Goal: Contribute content: Contribute content

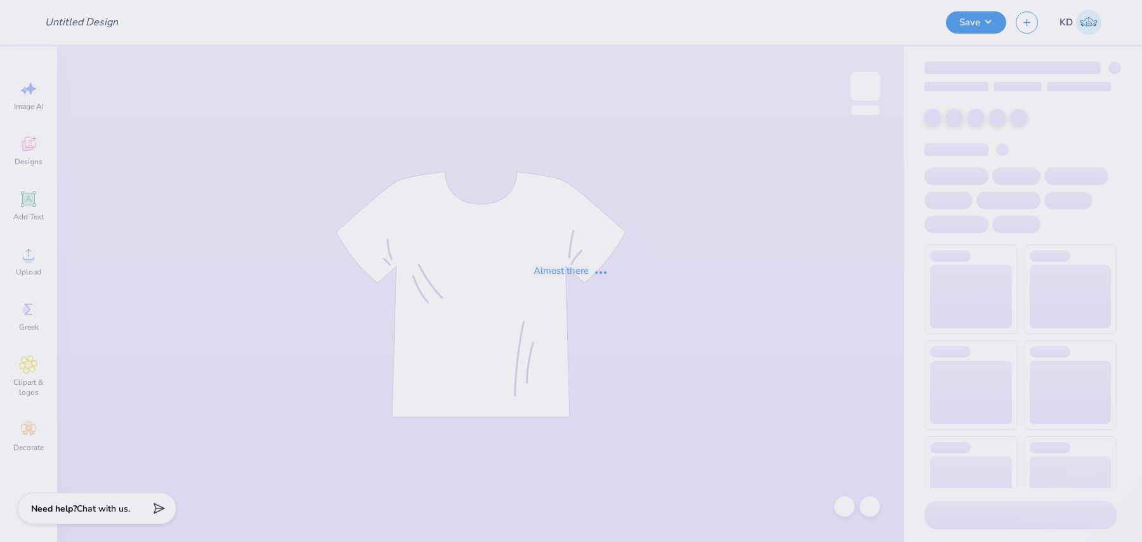
type input "Elements"
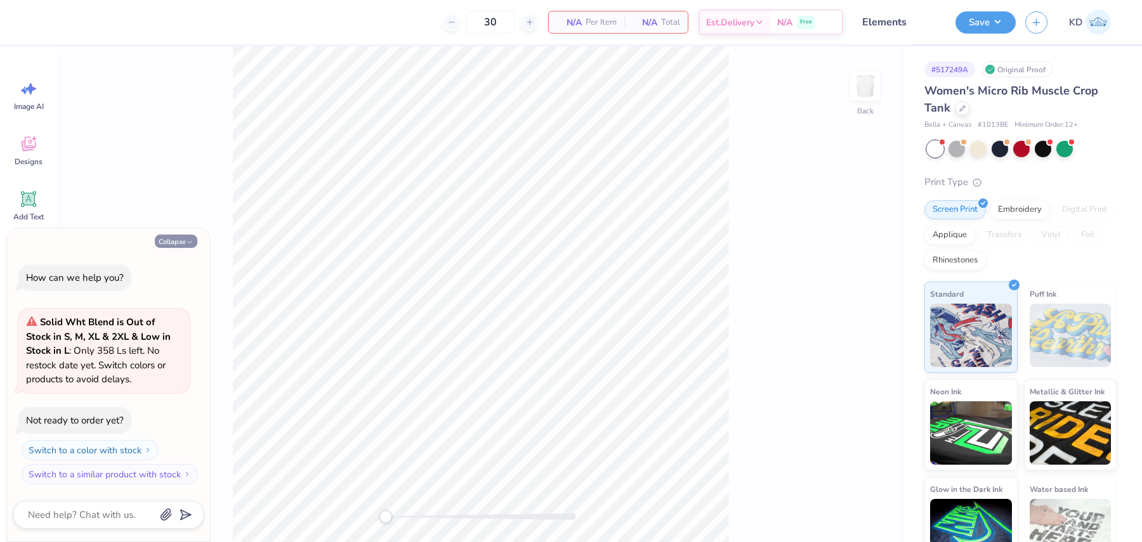
click at [178, 243] on button "Collapse" at bounding box center [176, 241] width 43 height 13
type textarea "x"
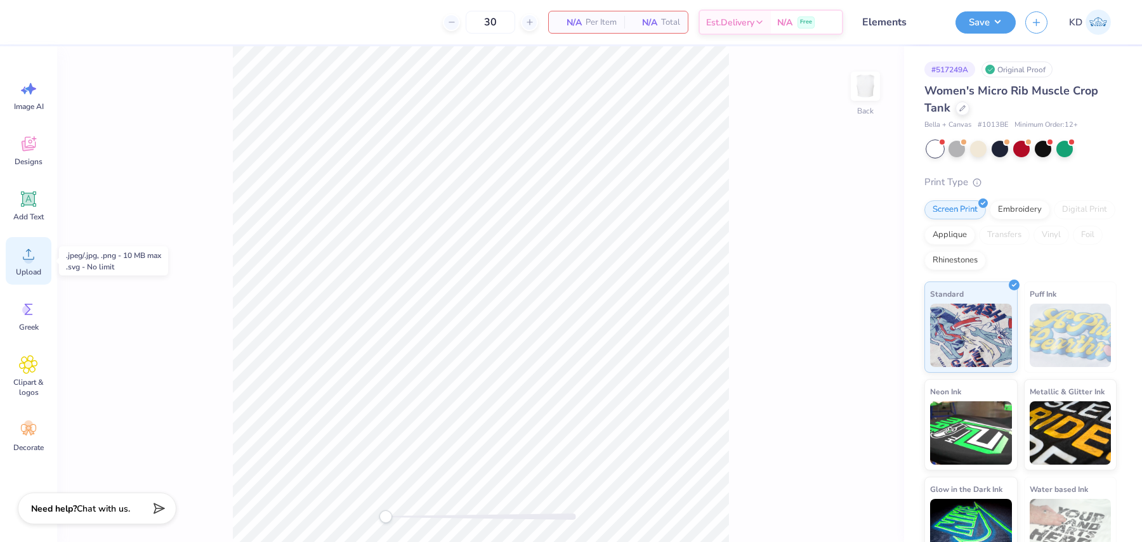
click at [34, 272] on span "Upload" at bounding box center [28, 272] width 25 height 10
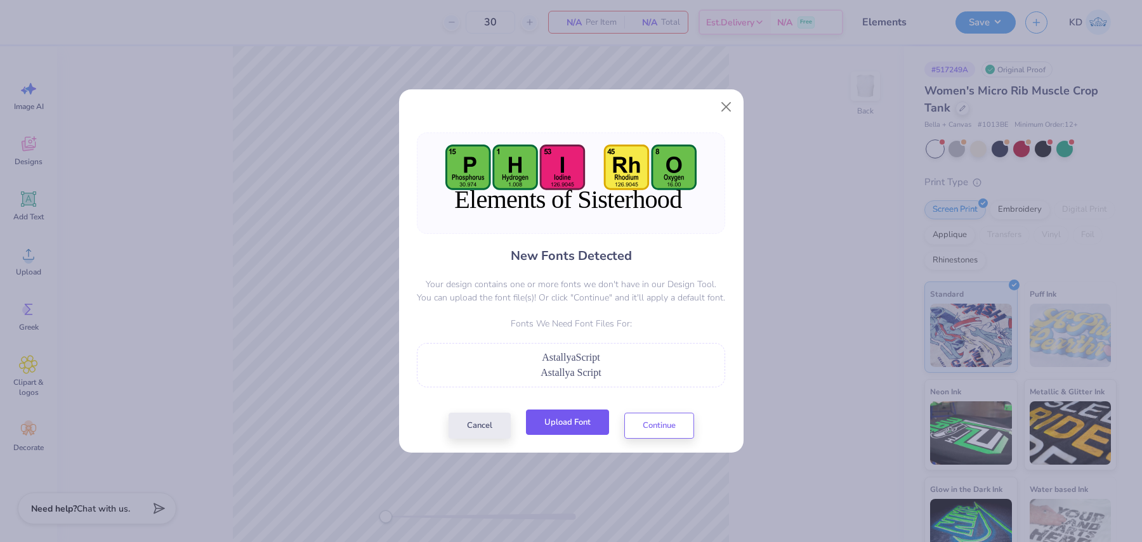
click at [591, 427] on button "Upload Font" at bounding box center [567, 423] width 83 height 26
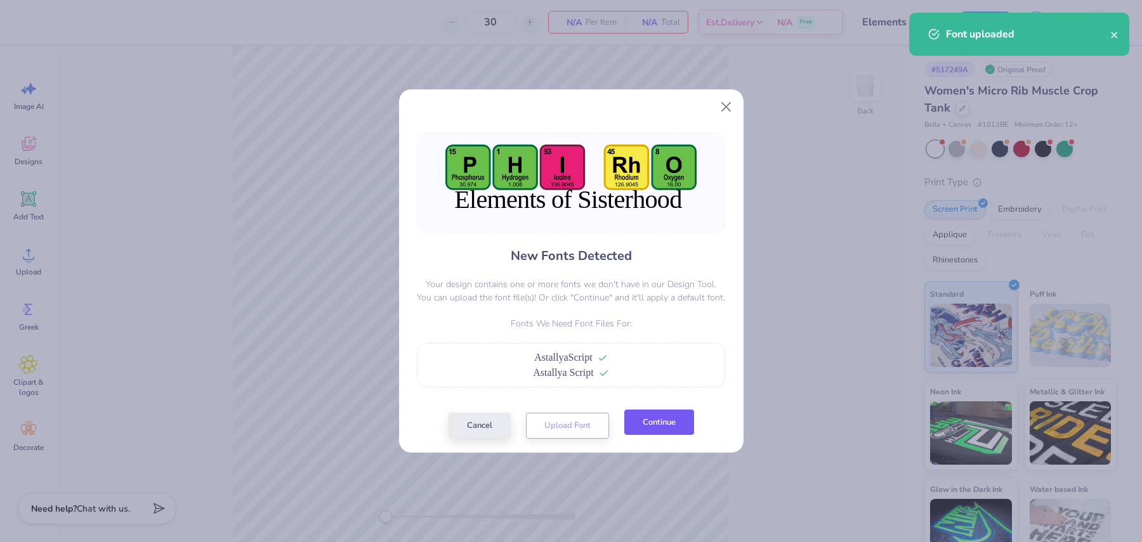
click at [667, 423] on button "Continue" at bounding box center [659, 423] width 70 height 26
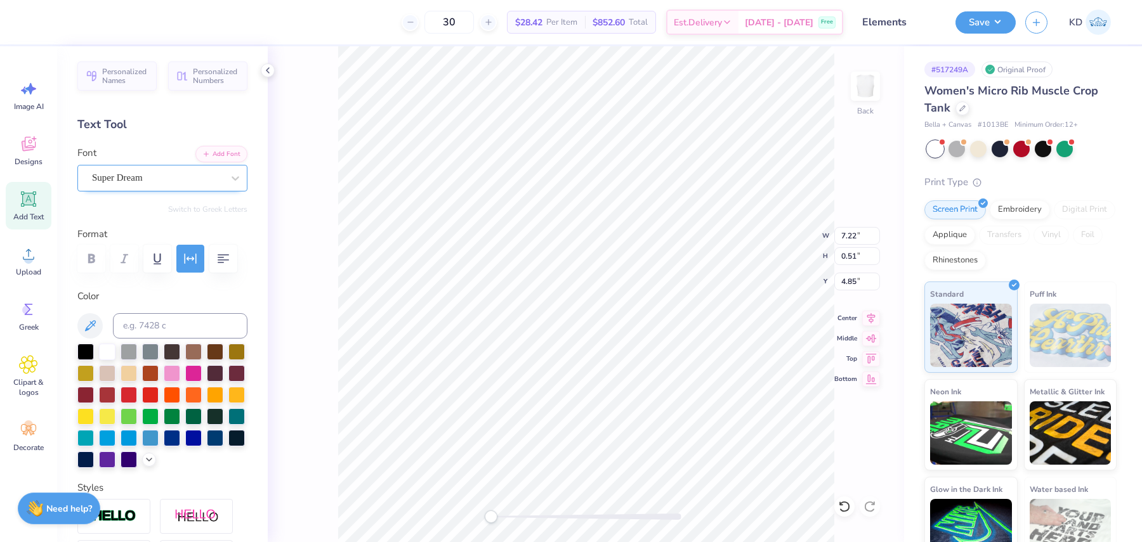
click at [178, 181] on div "Super Dream" at bounding box center [157, 178] width 133 height 20
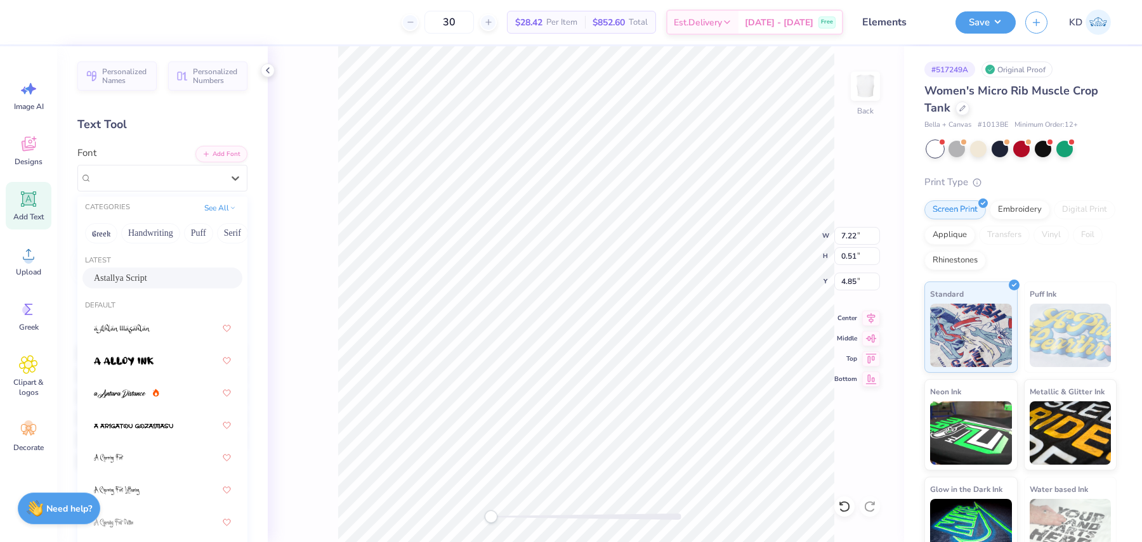
click at [183, 280] on div "Astallya Script" at bounding box center [162, 278] width 137 height 13
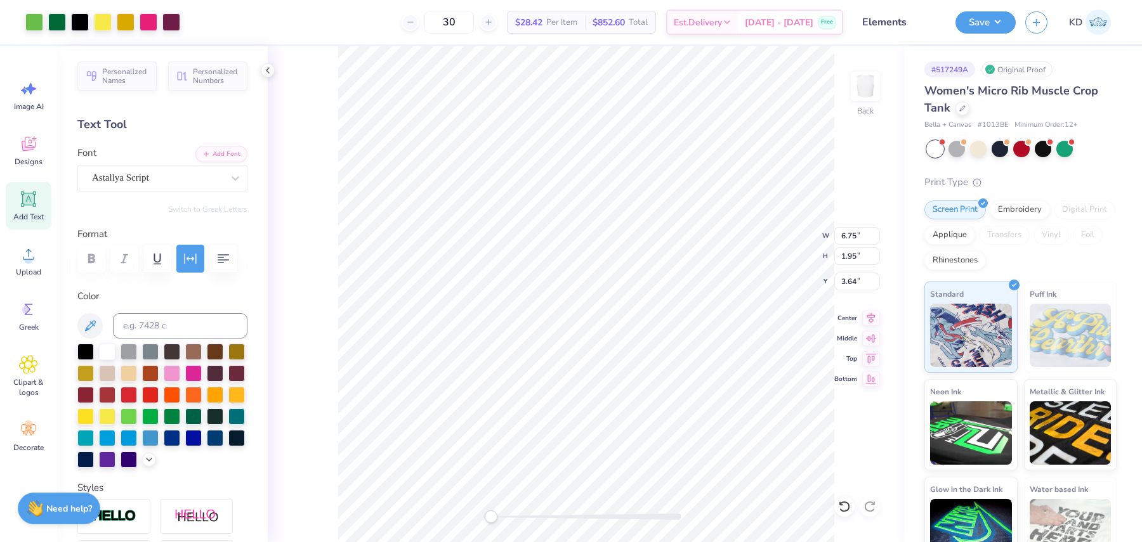
type input "1.86"
click at [847, 239] on input "6.75" at bounding box center [857, 236] width 46 height 18
type input "7.00"
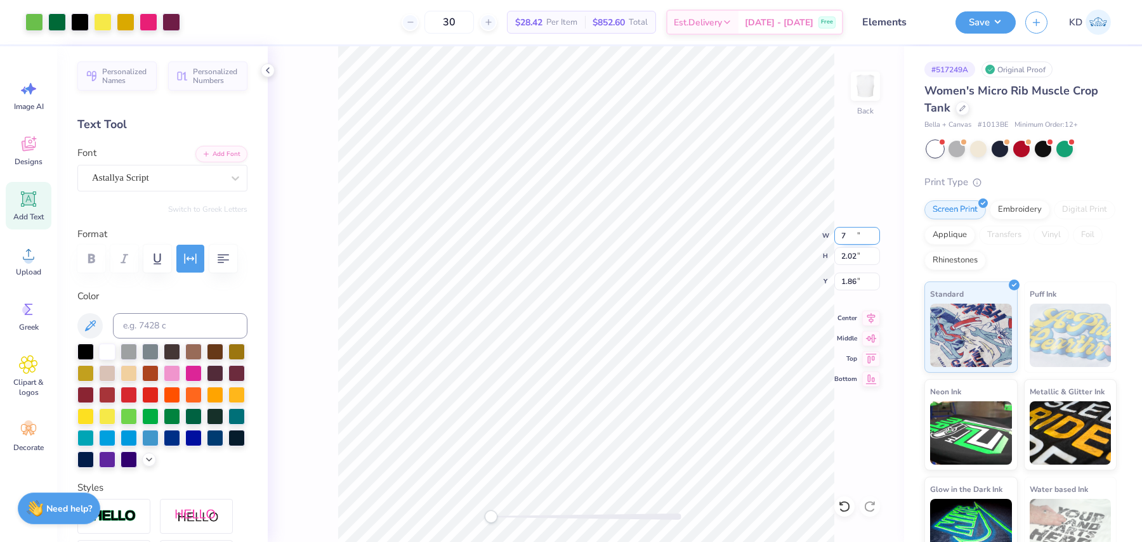
type input "2.02"
type input "1.81"
click at [844, 236] on input "7.00" at bounding box center [857, 236] width 46 height 18
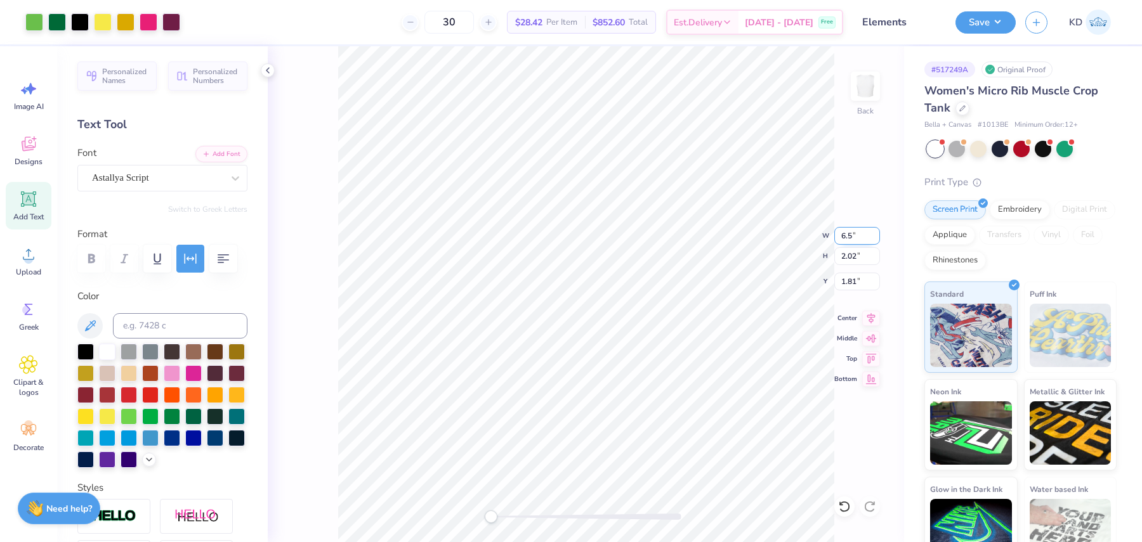
type input "6.50"
type input "1.88"
click at [854, 281] on input "1.72" at bounding box center [857, 282] width 46 height 18
click at [853, 282] on input "1.72" at bounding box center [857, 282] width 46 height 18
type input "1.50"
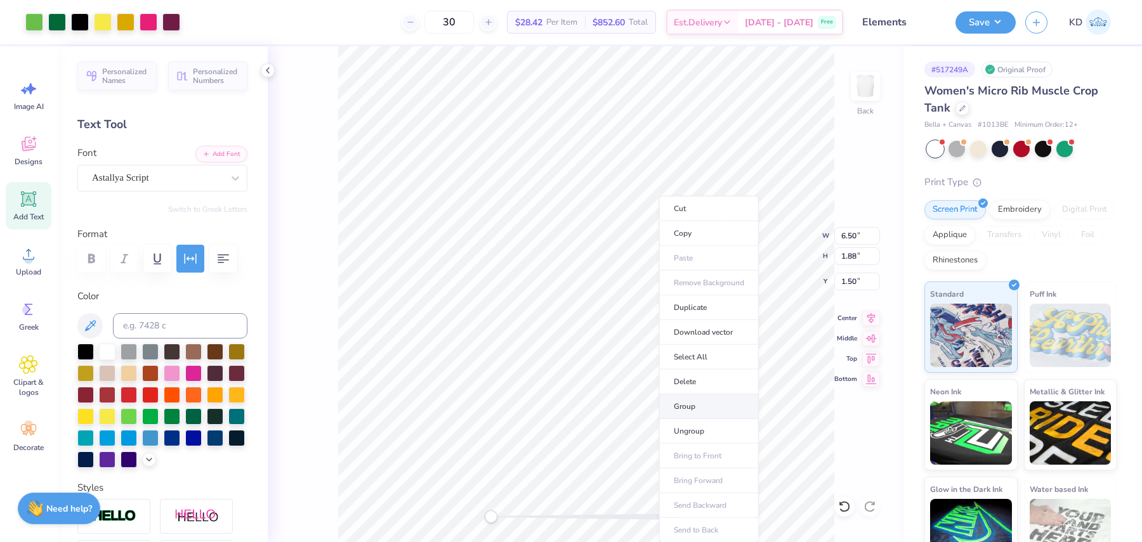
click at [705, 398] on li "Group" at bounding box center [709, 407] width 100 height 25
click at [636, 409] on li "Group" at bounding box center [648, 407] width 100 height 25
click at [838, 237] on input "6.49" at bounding box center [857, 236] width 46 height 18
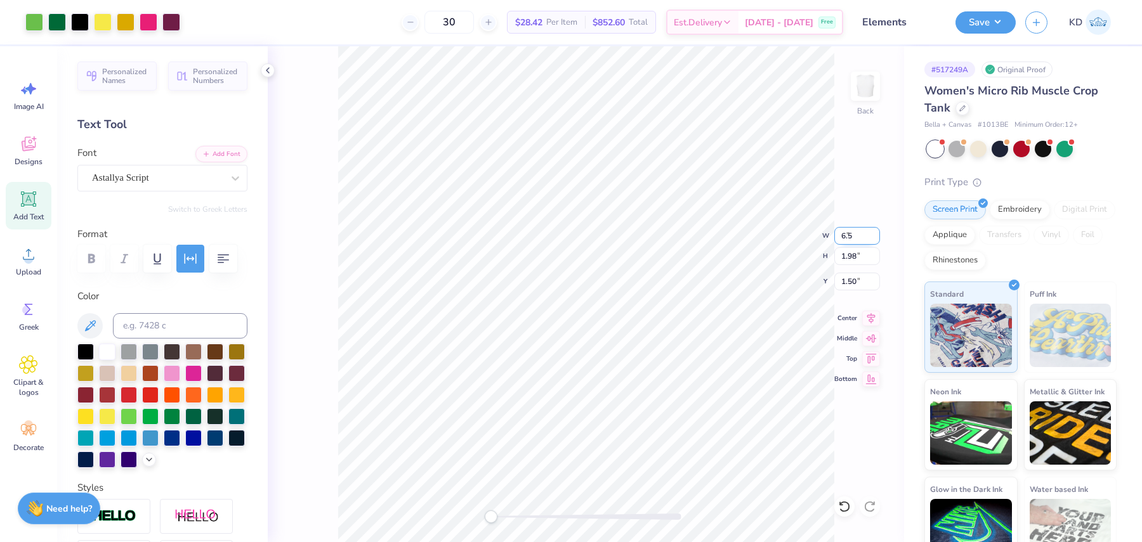
type input "6.50"
type input "1.99"
click at [988, 22] on button "Save" at bounding box center [985, 21] width 60 height 22
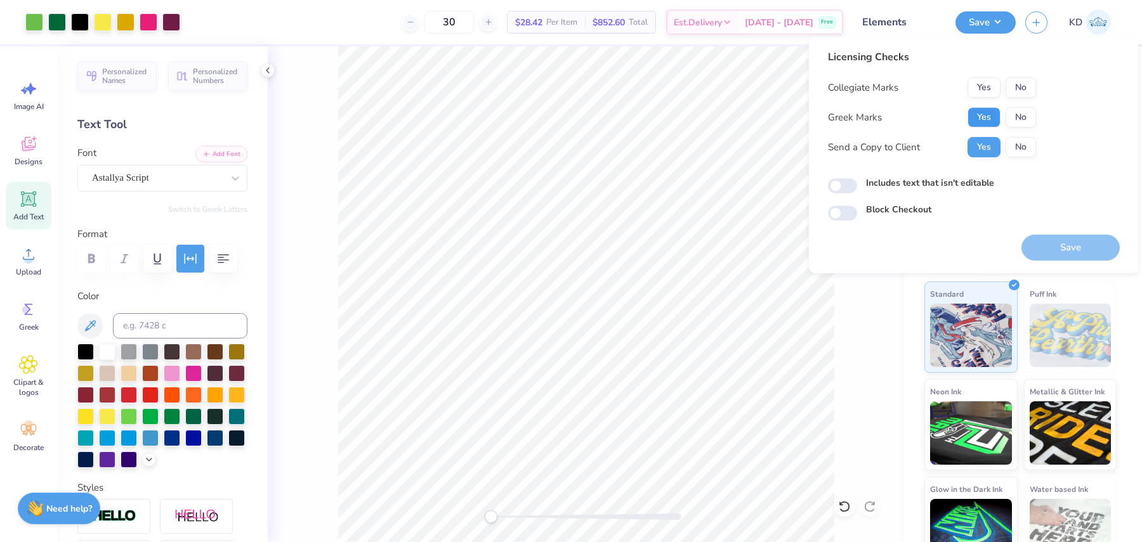
click at [983, 108] on button "Yes" at bounding box center [983, 117] width 33 height 20
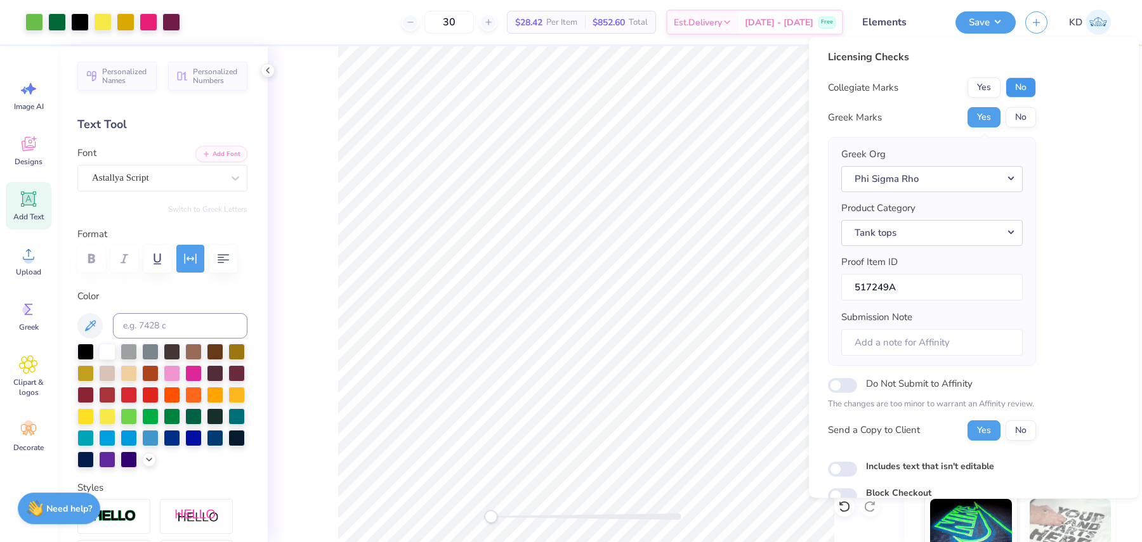
click at [1013, 82] on button "No" at bounding box center [1020, 87] width 30 height 20
click at [903, 464] on label "Includes text that isn't editable" at bounding box center [930, 466] width 128 height 13
click at [857, 464] on input "Includes text that isn't editable" at bounding box center [842, 469] width 29 height 15
checkbox input "true"
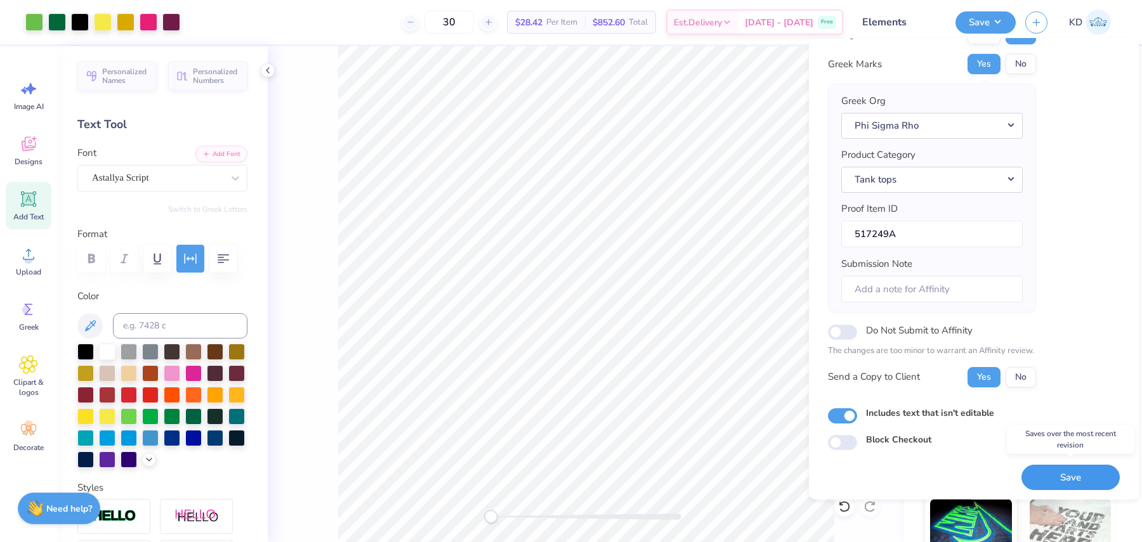
click at [1039, 469] on button "Save" at bounding box center [1070, 477] width 98 height 26
